Goal: Check status

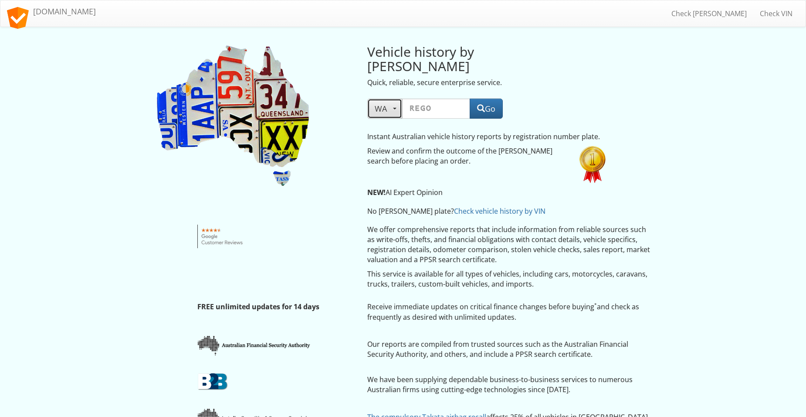
click at [398, 99] on button "WA" at bounding box center [384, 109] width 35 height 20
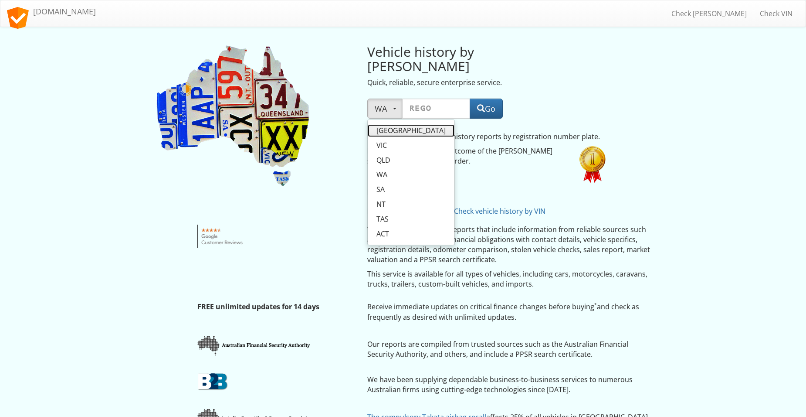
click at [390, 126] on span "NSW" at bounding box center [411, 131] width 69 height 10
select select "NSW"
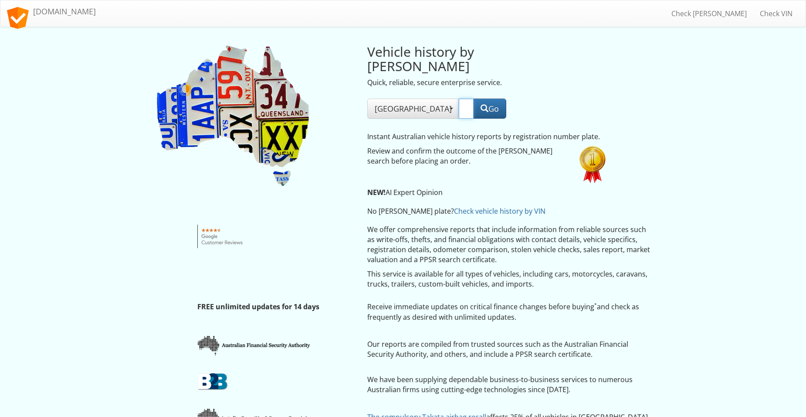
click at [459, 99] on input "text" at bounding box center [466, 109] width 15 height 20
type input "yce590"
click at [484, 99] on button "Go" at bounding box center [489, 109] width 33 height 20
click at [391, 103] on span "NSW" at bounding box center [413, 108] width 77 height 10
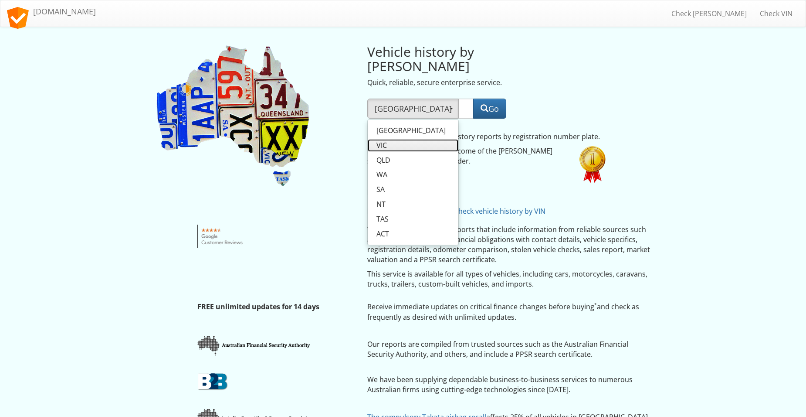
click at [385, 140] on span "VIC" at bounding box center [382, 145] width 10 height 10
select select "VIC"
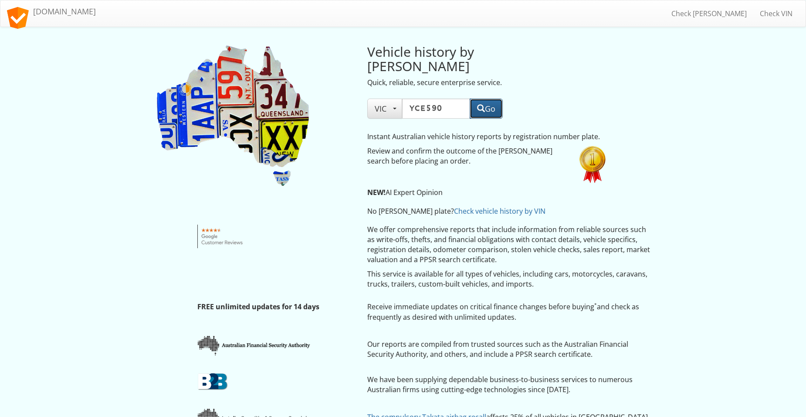
click at [496, 99] on button "Go" at bounding box center [486, 109] width 33 height 20
